Goal: Information Seeking & Learning: Learn about a topic

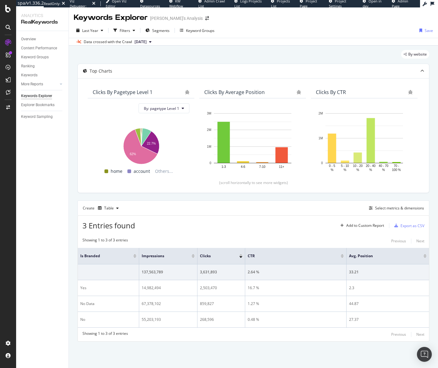
click at [240, 54] on div "By website" at bounding box center [254, 57] width 352 height 14
click at [39, 96] on div "Keywords Explorer" at bounding box center [36, 96] width 31 height 7
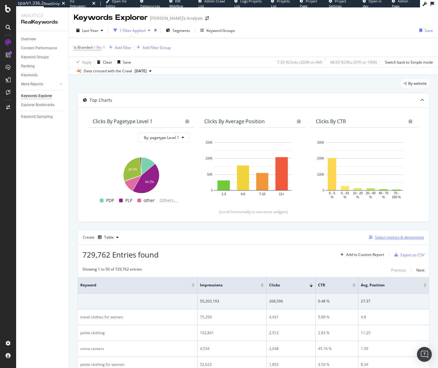
click at [408, 239] on div "Select metrics & dimensions" at bounding box center [399, 236] width 49 height 5
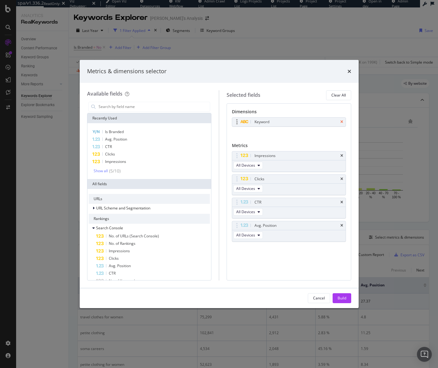
click at [341, 120] on icon "times" at bounding box center [342, 122] width 3 height 4
click at [144, 107] on input "modal" at bounding box center [154, 106] width 112 height 9
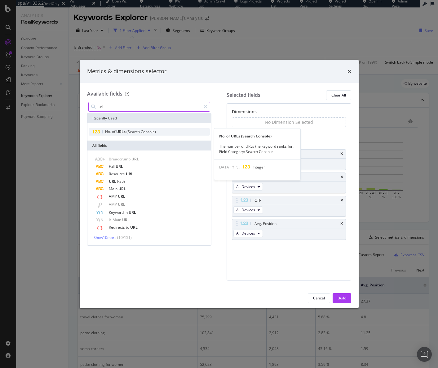
type input "url"
click at [148, 129] on span "Console)" at bounding box center [148, 131] width 15 height 5
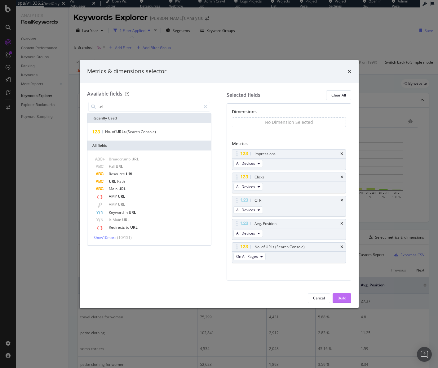
click at [341, 294] on div "Build" at bounding box center [342, 297] width 9 height 9
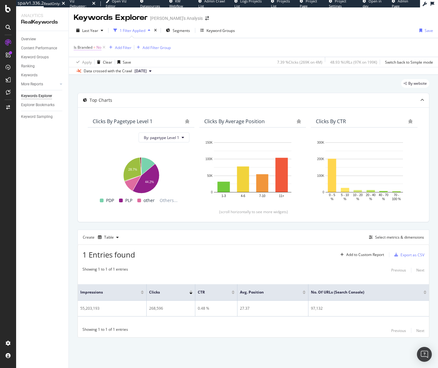
click at [92, 49] on span "Is Branded" at bounding box center [83, 47] width 19 height 5
drag, startPoint x: 230, startPoint y: 75, endPoint x: 138, endPoint y: 59, distance: 93.2
click at [229, 75] on div "By website Top Charts Clicks By pagetype Level 1 By: pagetype Level 1 Hold CTRL…" at bounding box center [253, 217] width 369 height 284
click at [105, 47] on icon at bounding box center [103, 47] width 5 height 6
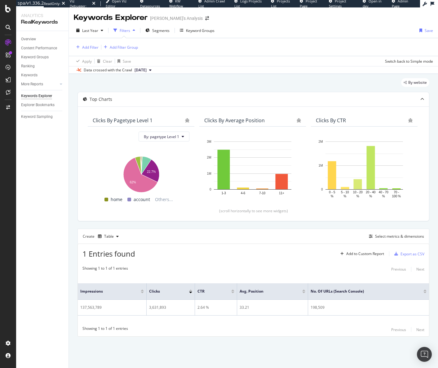
click at [21, 203] on div "Overview Content Performance Keyword Groups Ranking Keywords More Reports Count…" at bounding box center [42, 199] width 52 height 337
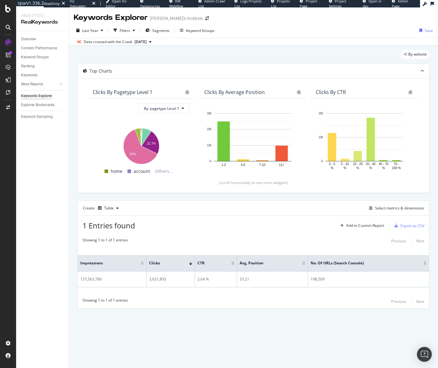
drag, startPoint x: 18, startPoint y: 147, endPoint x: 29, endPoint y: 127, distance: 22.9
click at [18, 147] on div "Overview Content Performance Keyword Groups Ranking Keywords More Reports Count…" at bounding box center [42, 199] width 52 height 337
click at [41, 229] on div "Overview Content Performance Keyword Groups Ranking Keywords More Reports Count…" at bounding box center [42, 199] width 52 height 337
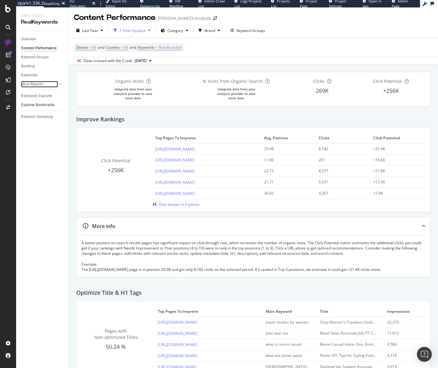
drag, startPoint x: 45, startPoint y: 85, endPoint x: 62, endPoint y: 139, distance: 56.2
click at [45, 85] on link "More Reports" at bounding box center [39, 84] width 37 height 7
